Goal: Navigation & Orientation: Find specific page/section

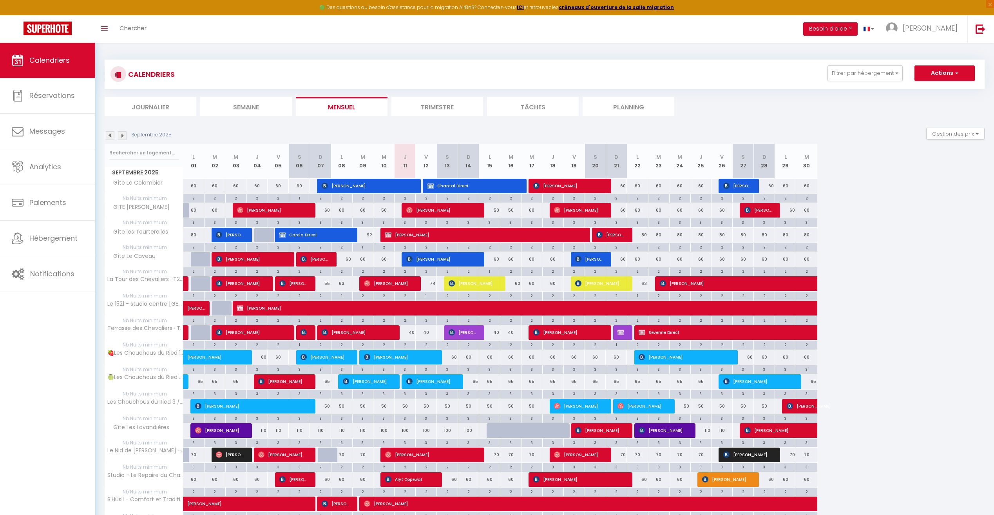
click at [121, 133] on img at bounding box center [122, 135] width 9 height 9
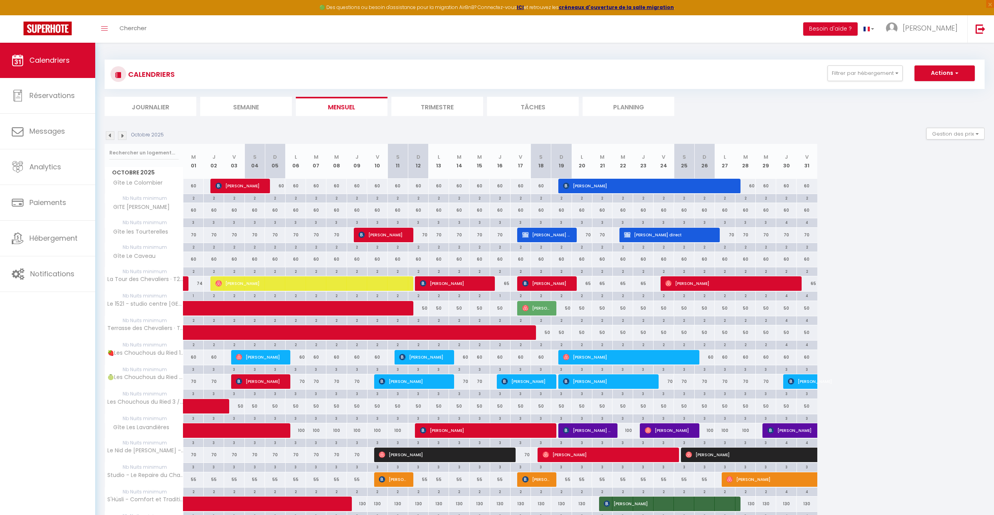
click at [121, 133] on img at bounding box center [122, 135] width 9 height 9
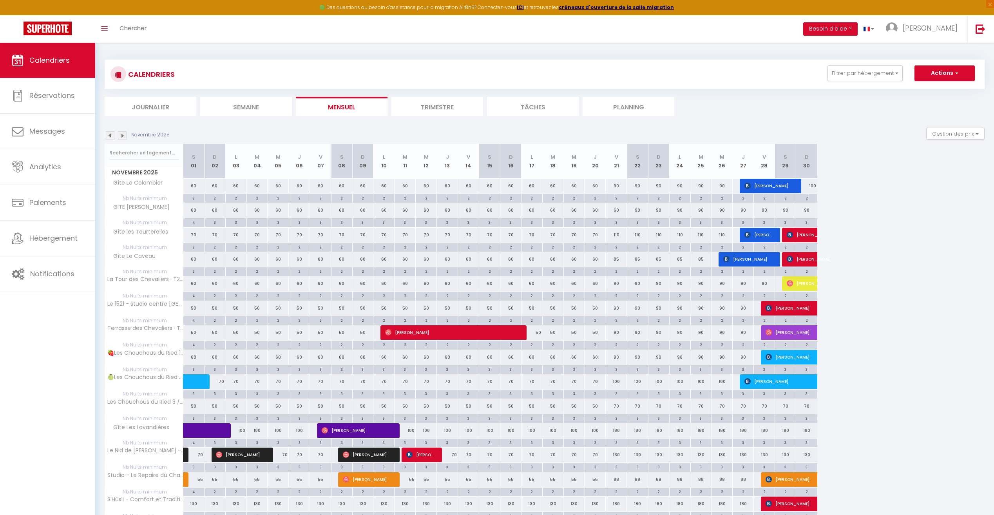
click at [121, 133] on img at bounding box center [122, 135] width 9 height 9
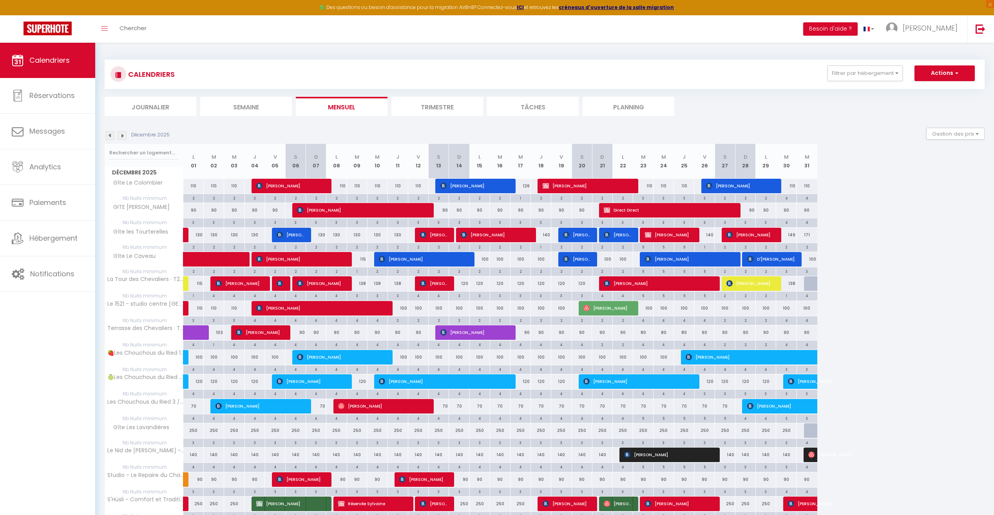
click at [158, 112] on li "Journalier" at bounding box center [151, 106] width 92 height 19
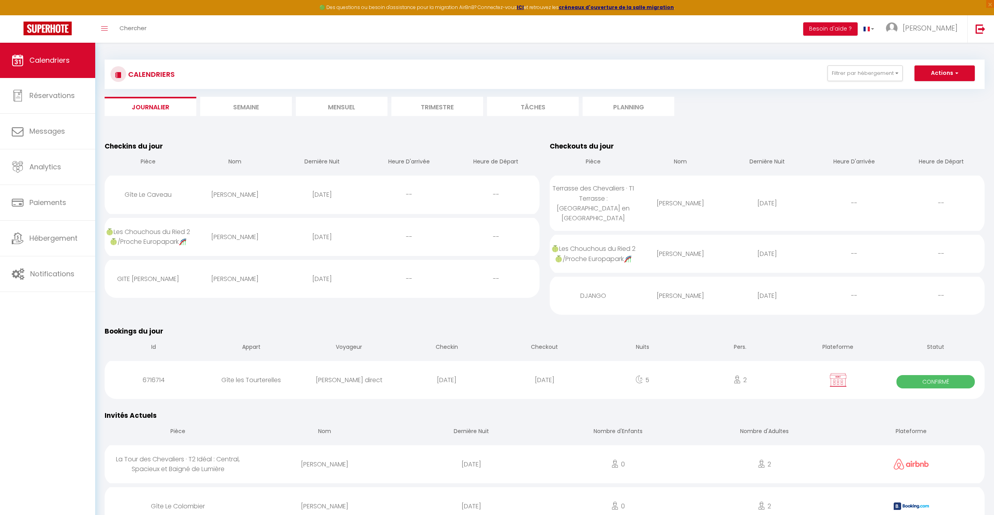
click at [172, 110] on li "Journalier" at bounding box center [151, 106] width 92 height 19
click at [60, 63] on span "Calendriers" at bounding box center [49, 60] width 40 height 10
click at [331, 111] on li "Mensuel" at bounding box center [342, 106] width 92 height 19
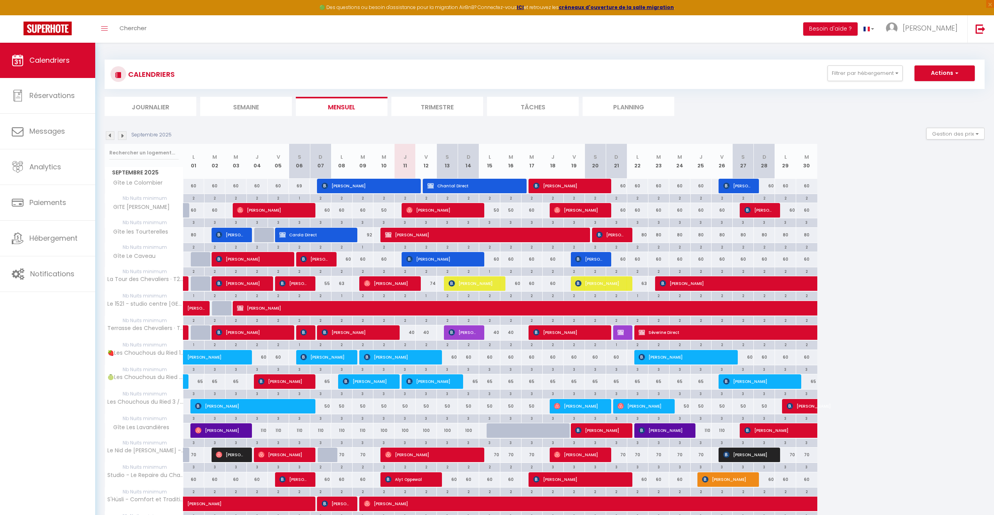
scroll to position [39, 0]
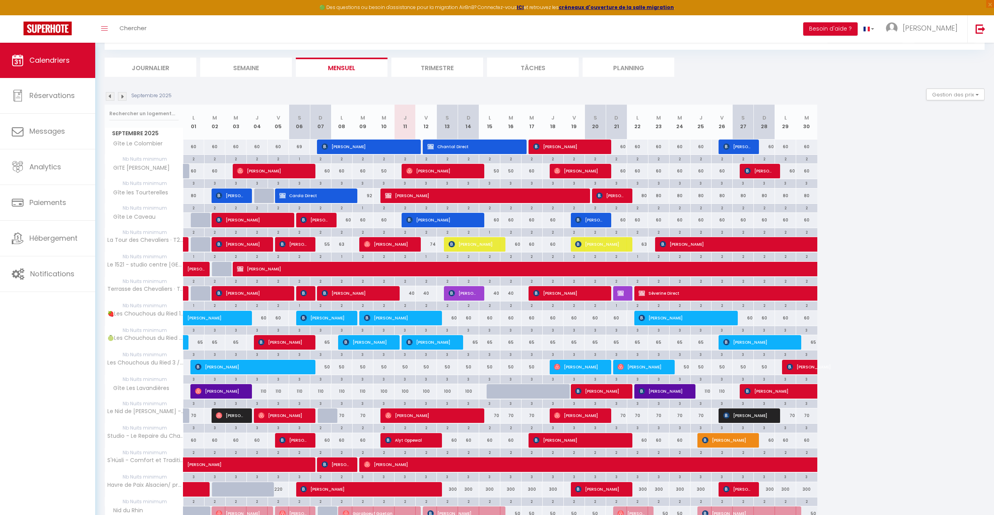
click at [128, 96] on div "Septembre 2025" at bounding box center [139, 96] width 69 height 9
click at [121, 98] on img at bounding box center [122, 96] width 9 height 9
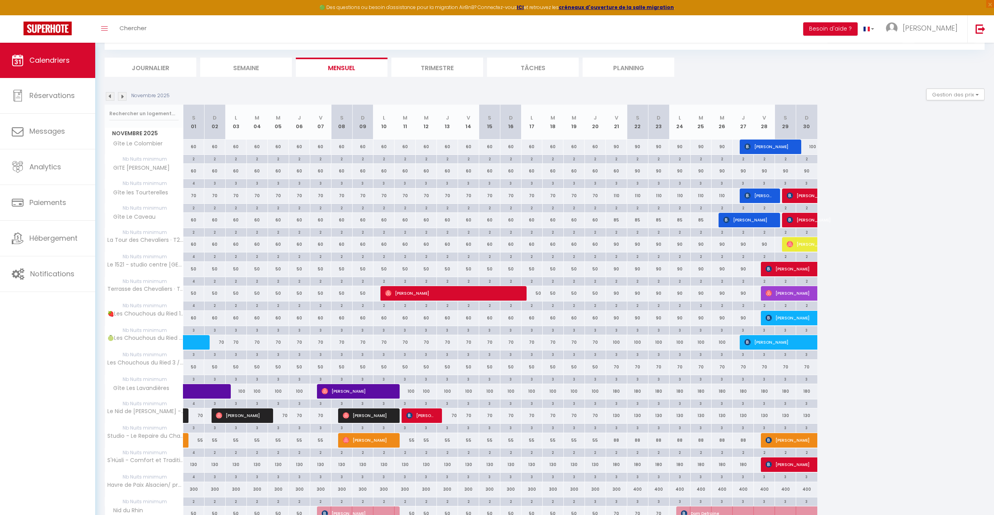
click at [121, 98] on img at bounding box center [122, 96] width 9 height 9
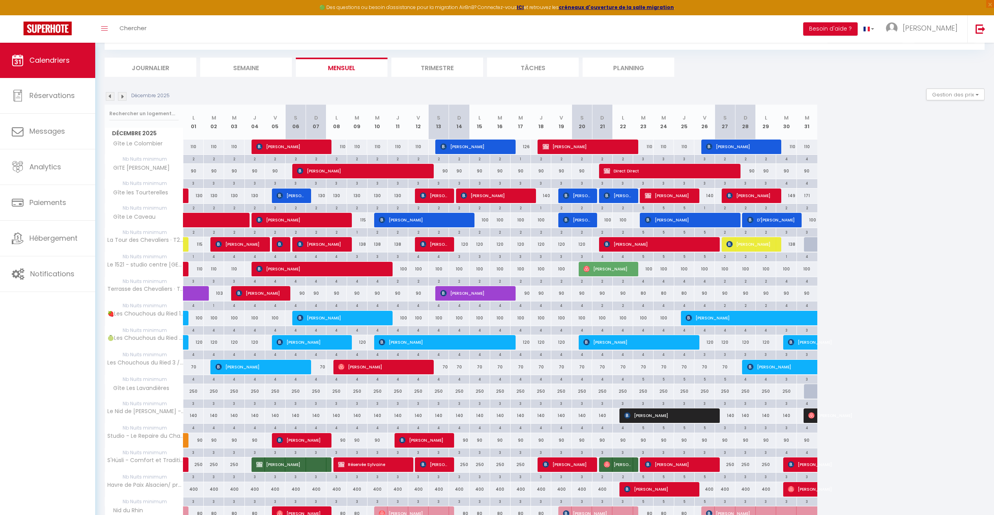
click at [111, 99] on img at bounding box center [110, 96] width 9 height 9
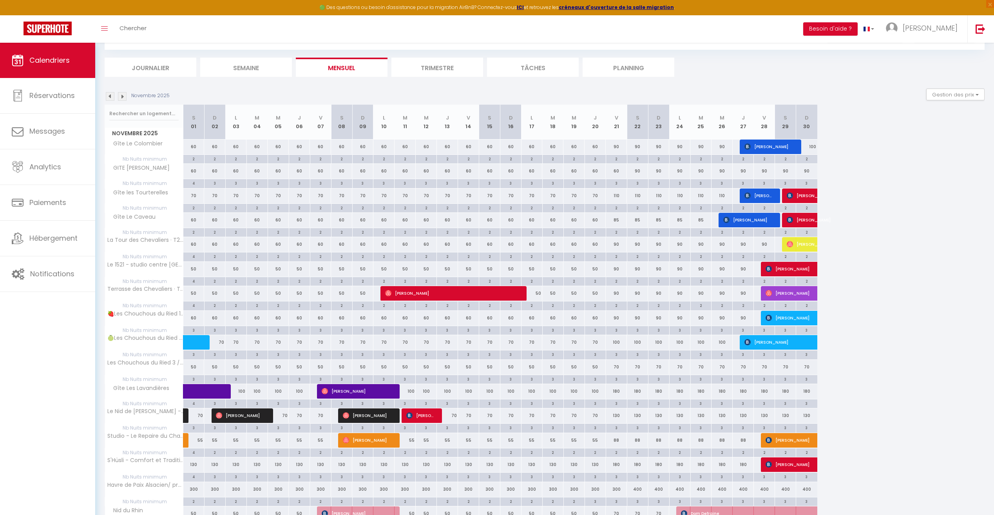
click at [111, 96] on img at bounding box center [110, 96] width 9 height 9
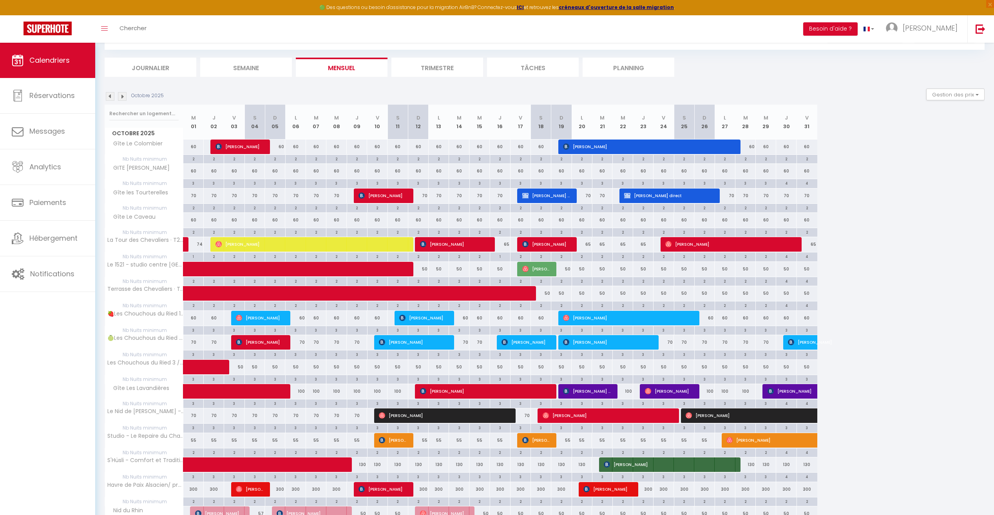
click at [111, 96] on img at bounding box center [110, 96] width 9 height 9
